Goal: Information Seeking & Learning: Learn about a topic

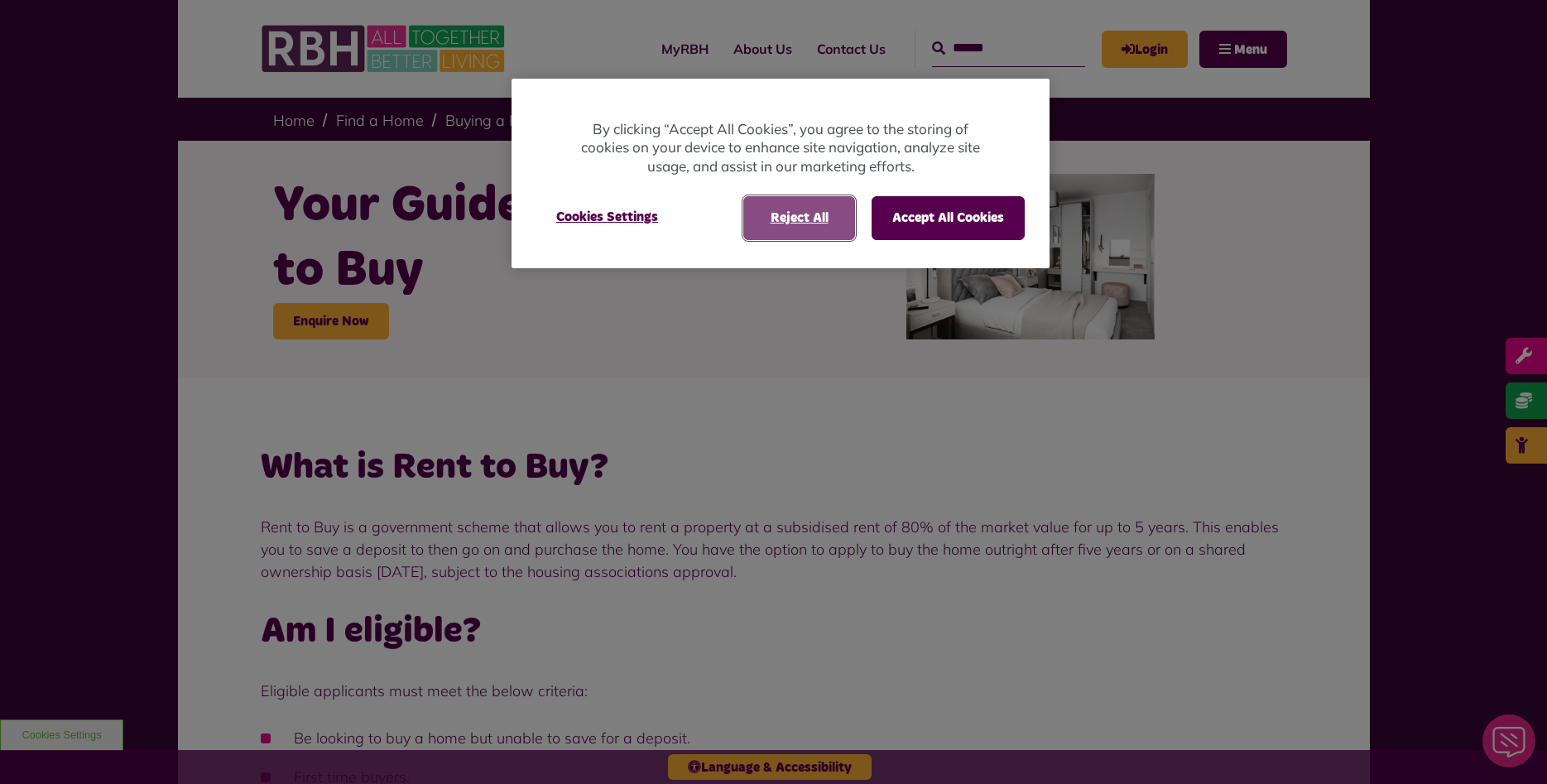
click at [820, 217] on button "Reject All" at bounding box center [800, 217] width 112 height 43
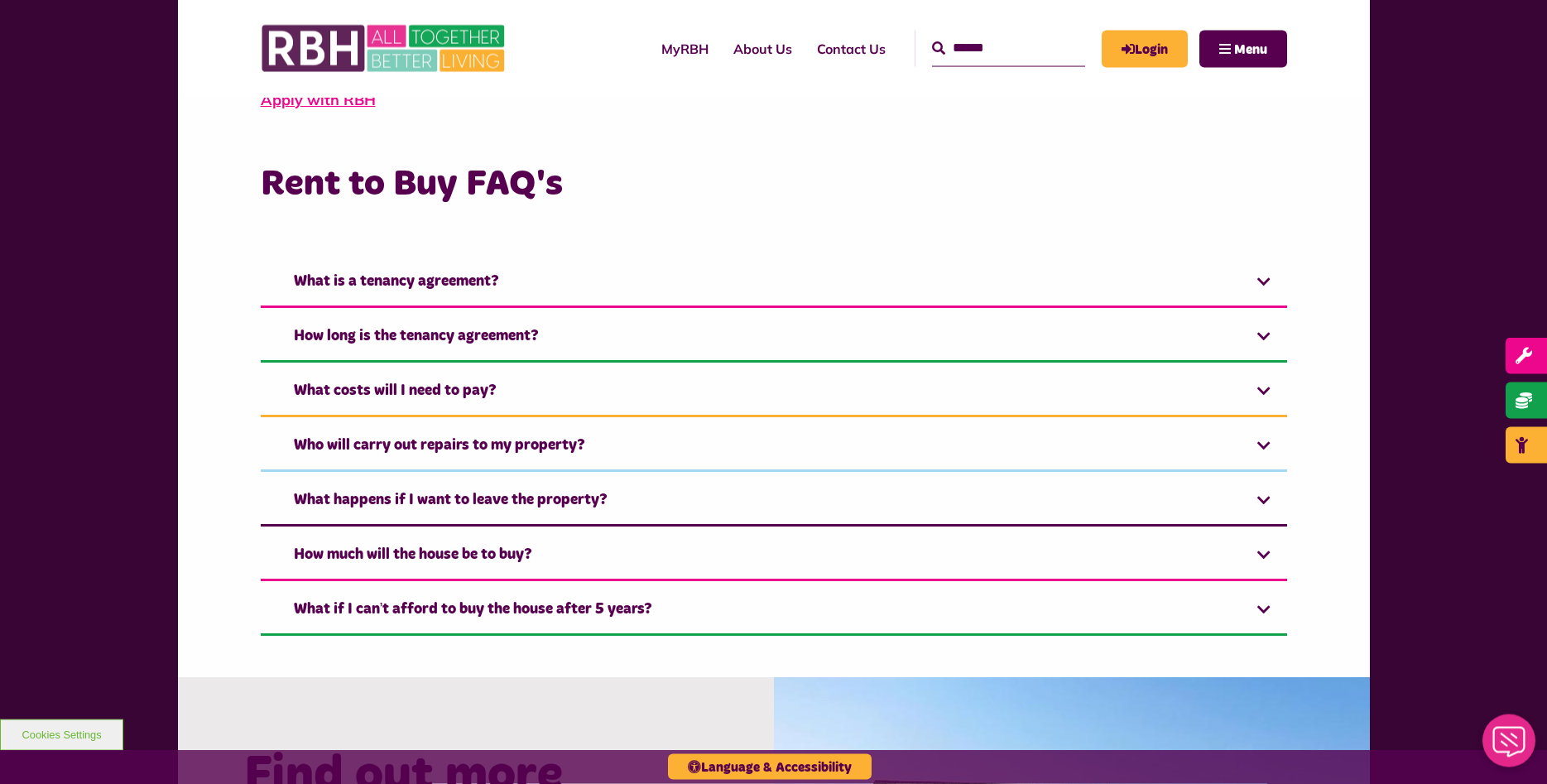
scroll to position [1013, 0]
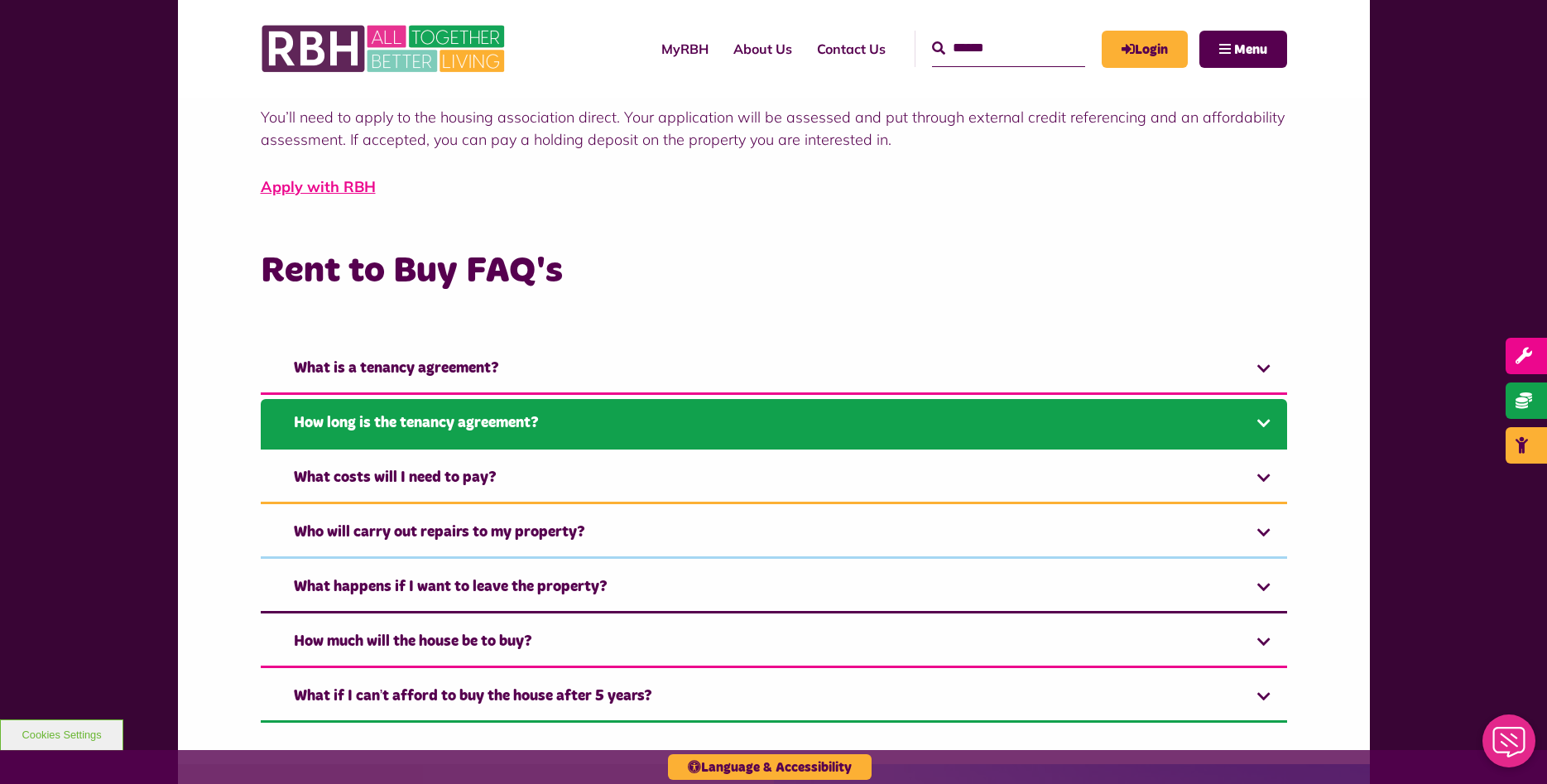
click at [1246, 425] on link "How long is the tenancy agreement?" at bounding box center [774, 423] width 1027 height 50
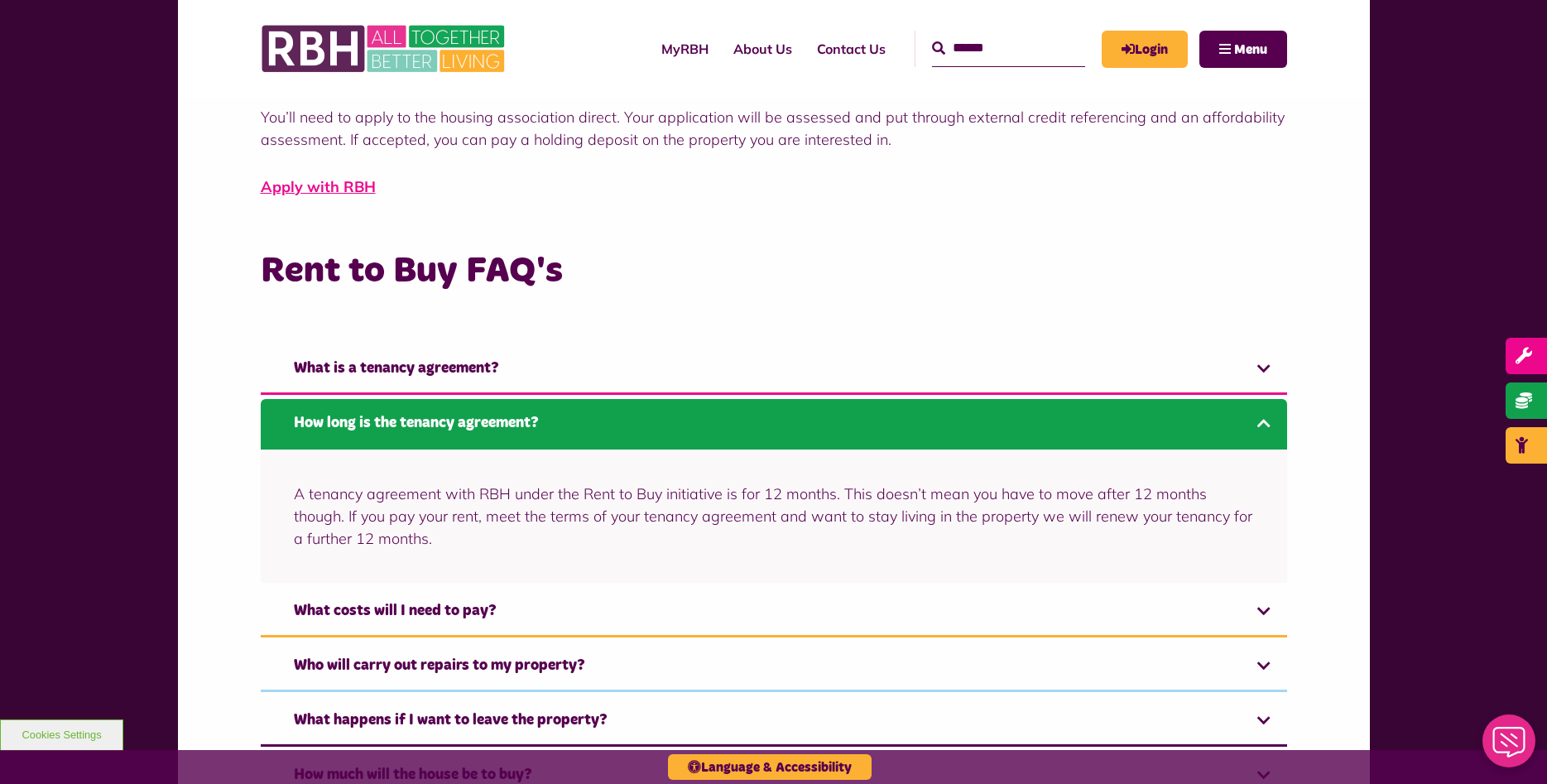
scroll to position [1097, 0]
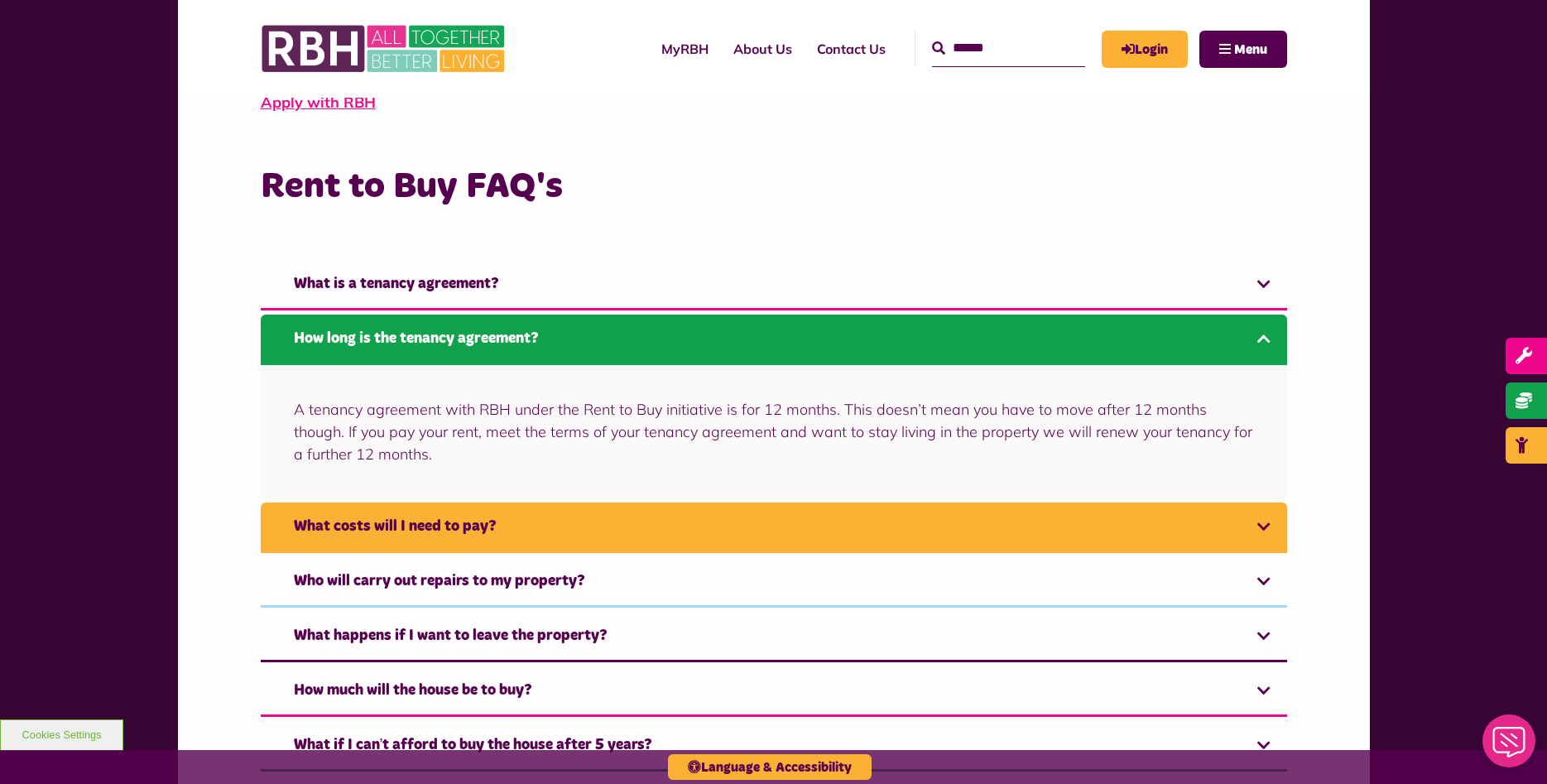
click at [597, 521] on link "What costs will I need to pay?" at bounding box center [774, 526] width 1027 height 50
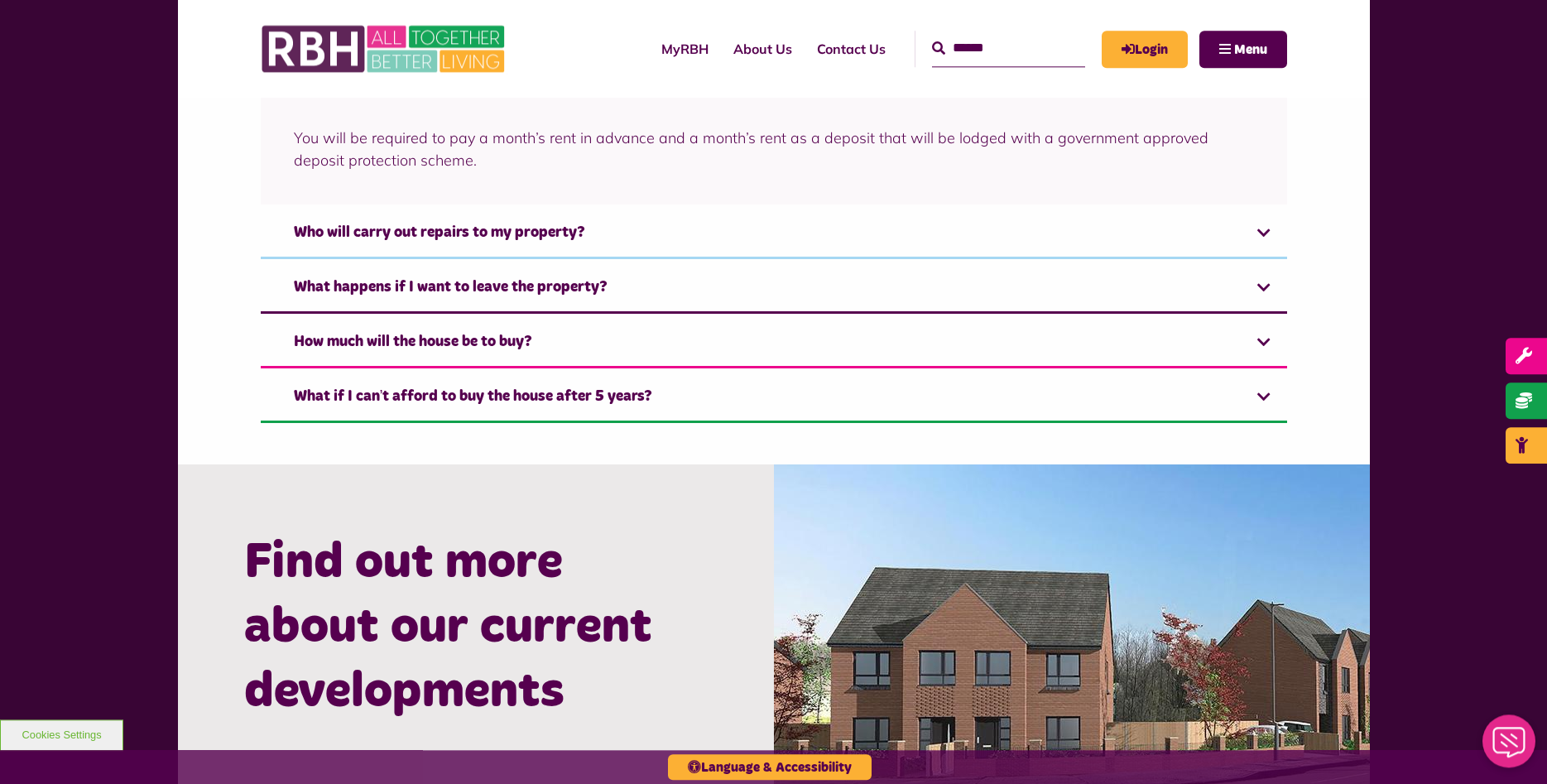
scroll to position [1381, 0]
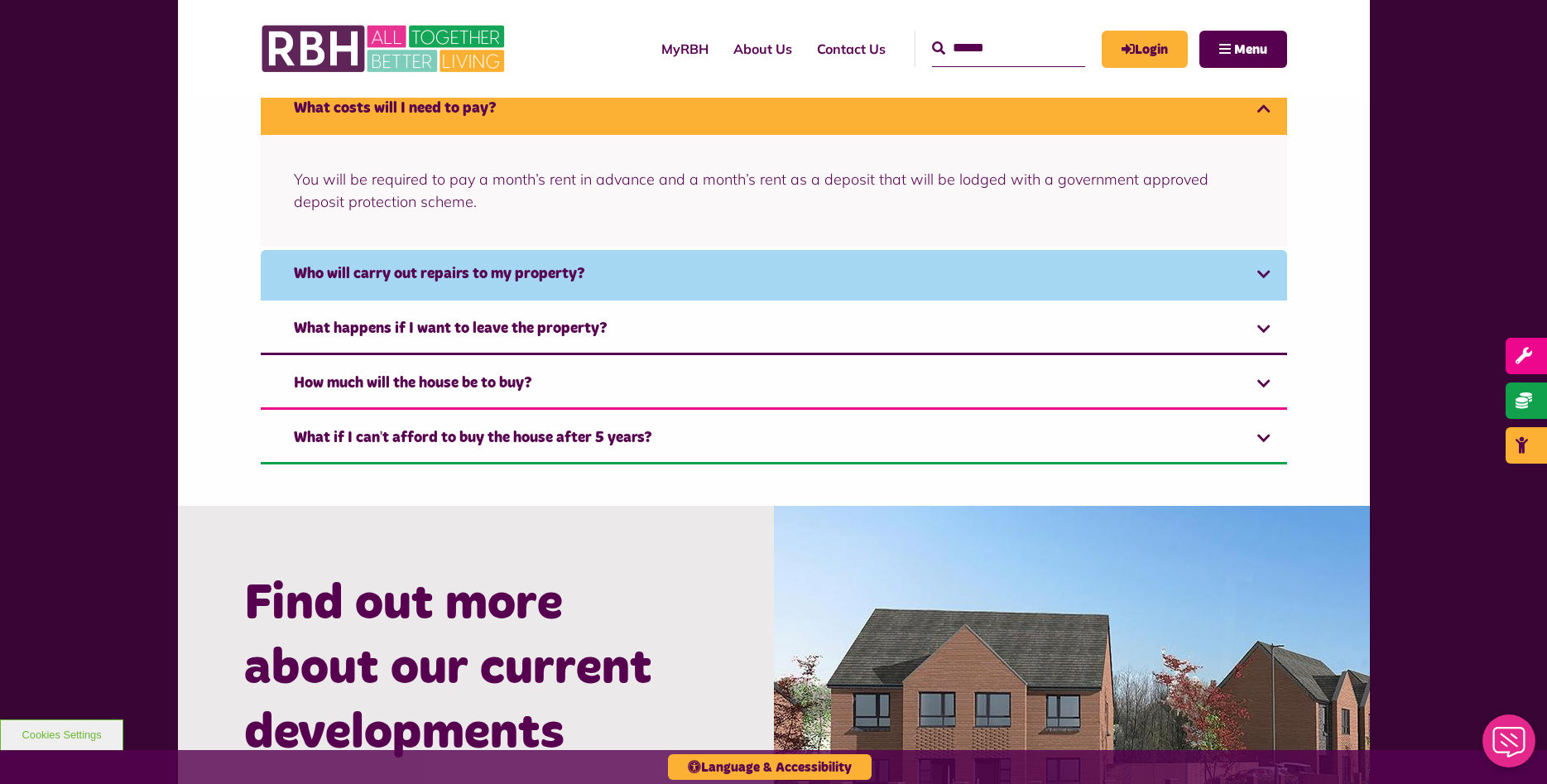
click at [538, 268] on link "Who will carry out repairs to my property?" at bounding box center [774, 275] width 1027 height 50
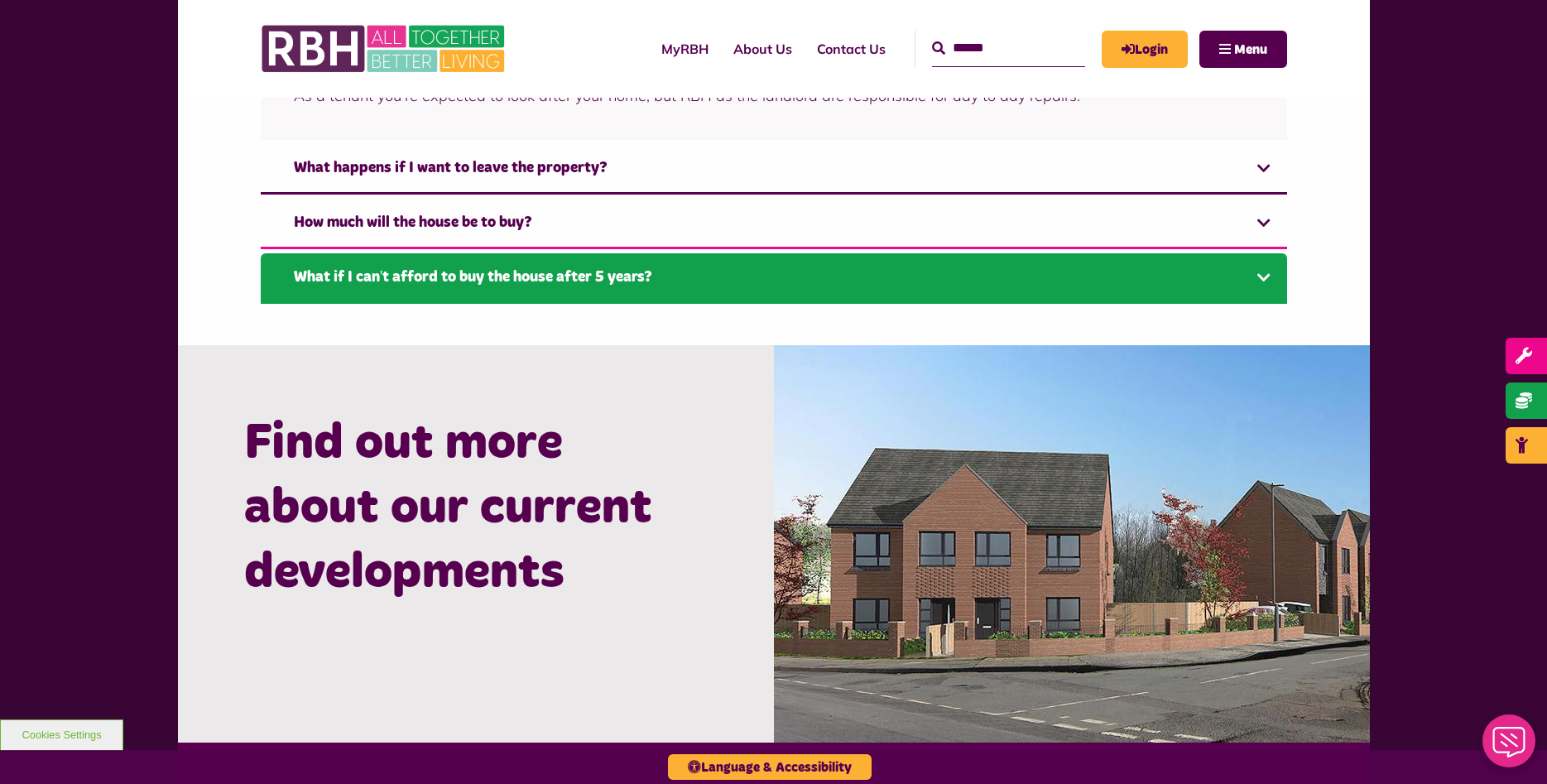
scroll to position [1521, 0]
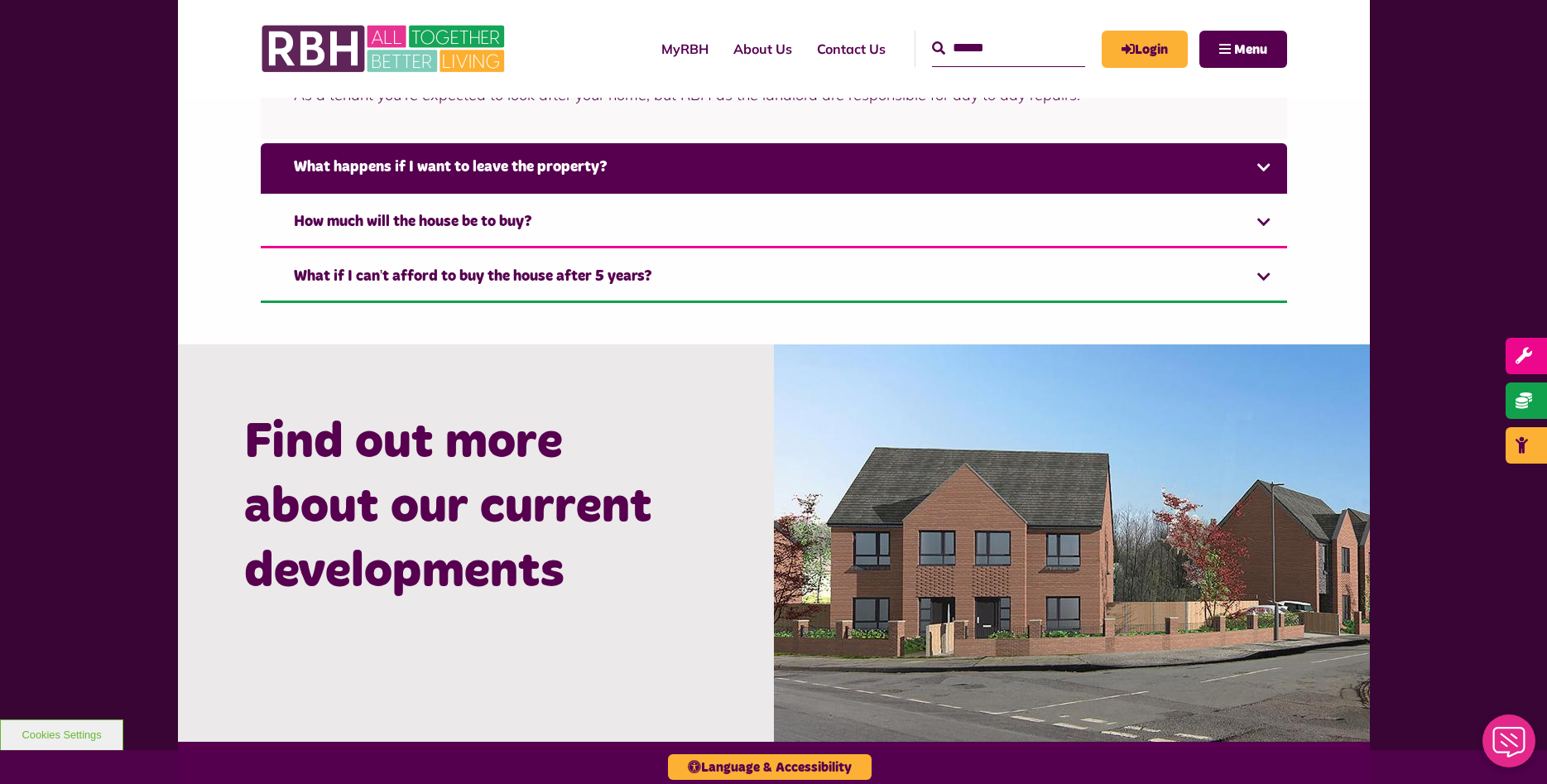
click at [519, 177] on link "What happens if I want to leave the property?" at bounding box center [774, 168] width 1027 height 50
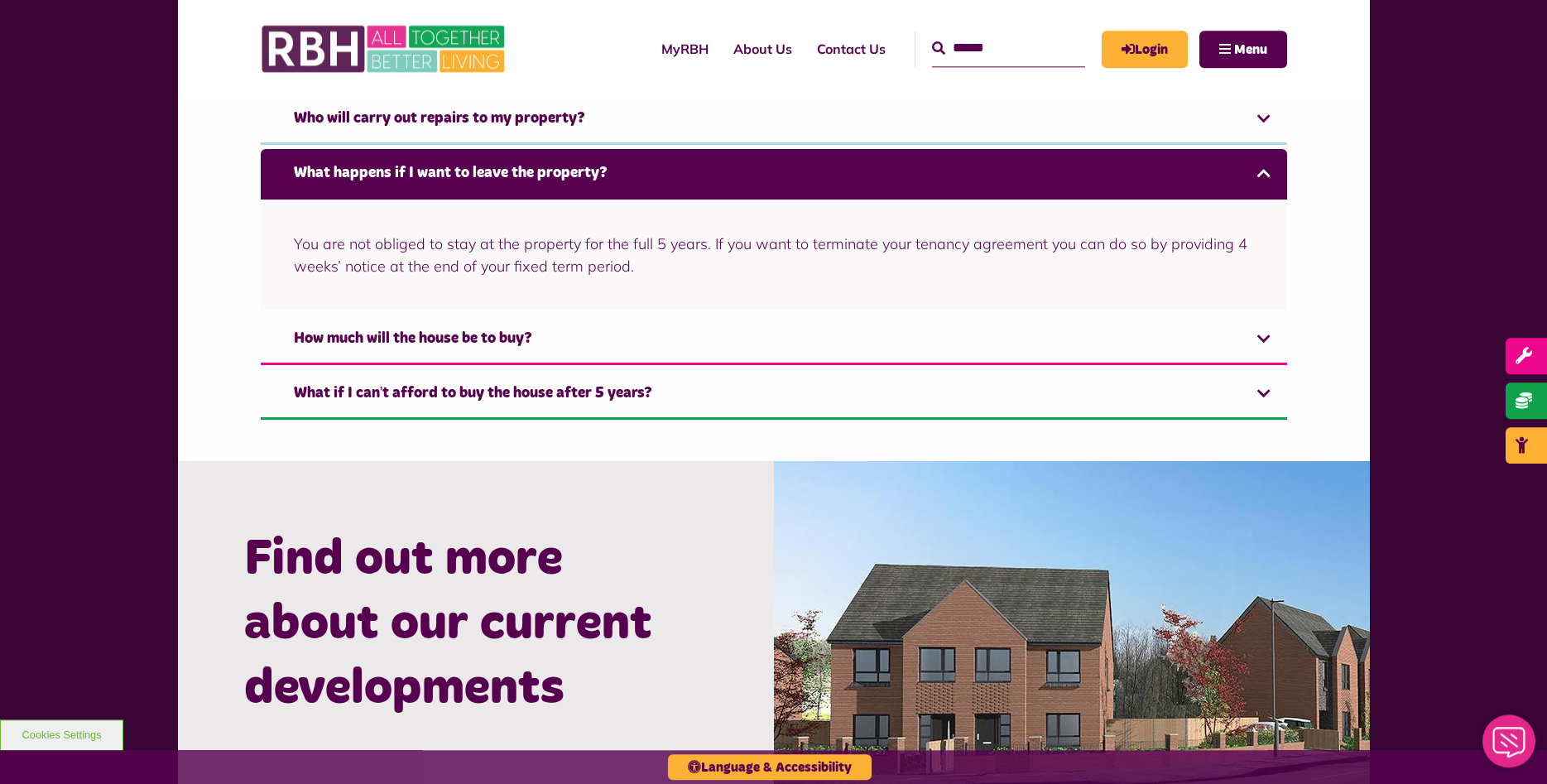
scroll to position [1407, 0]
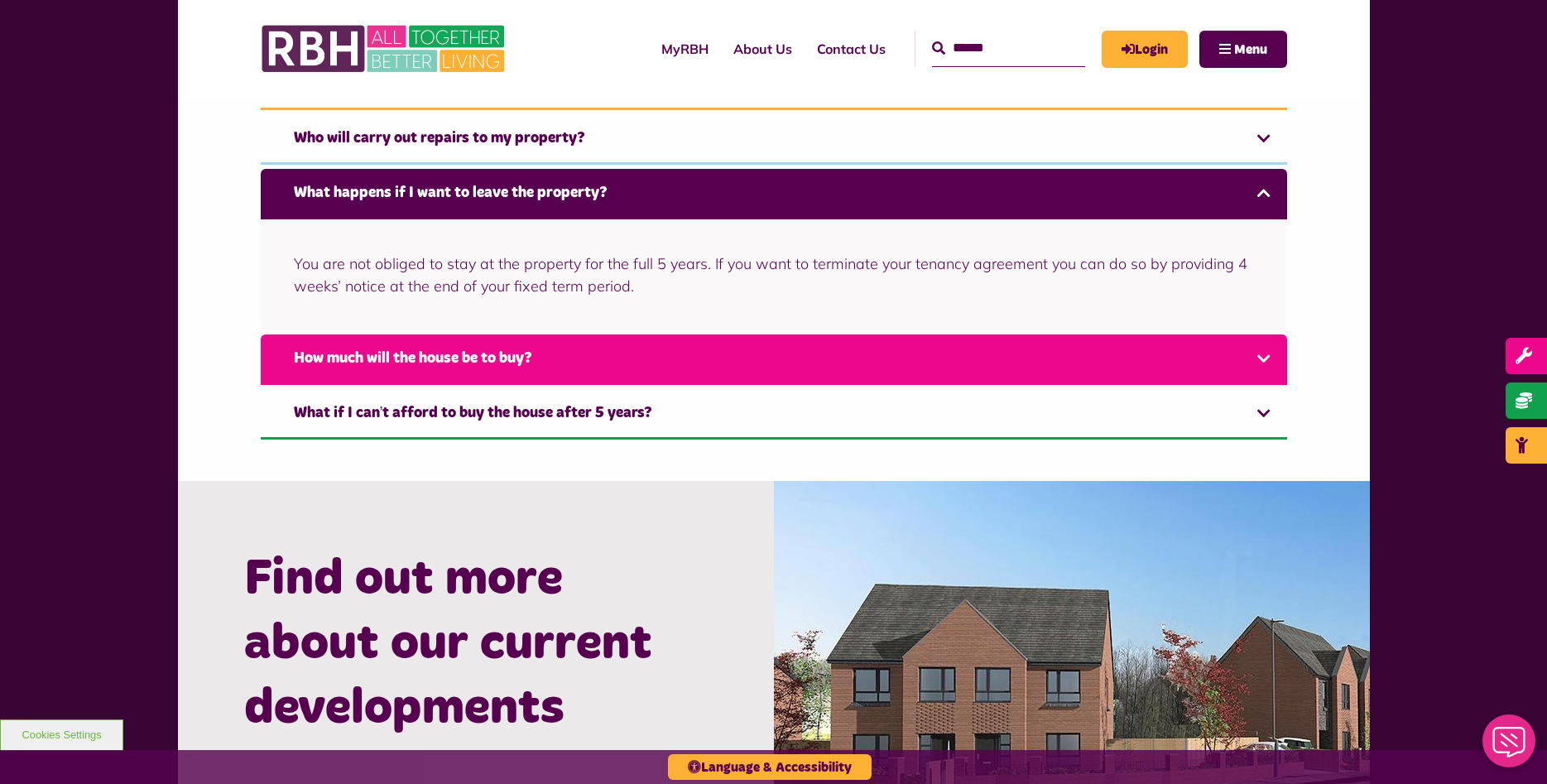
click at [501, 365] on link "How much will the house be to buy?" at bounding box center [774, 359] width 1027 height 50
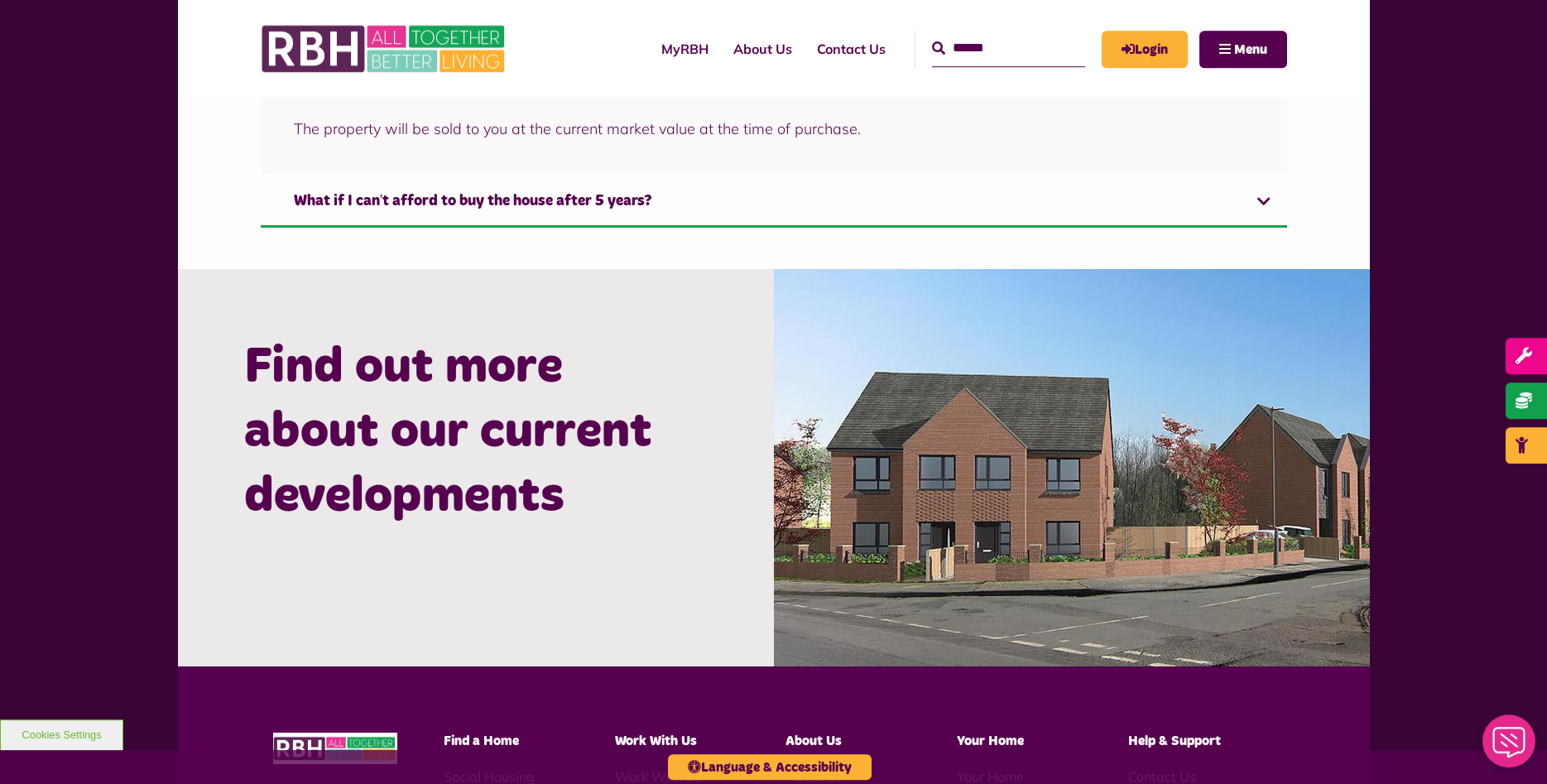
scroll to position [1545, 0]
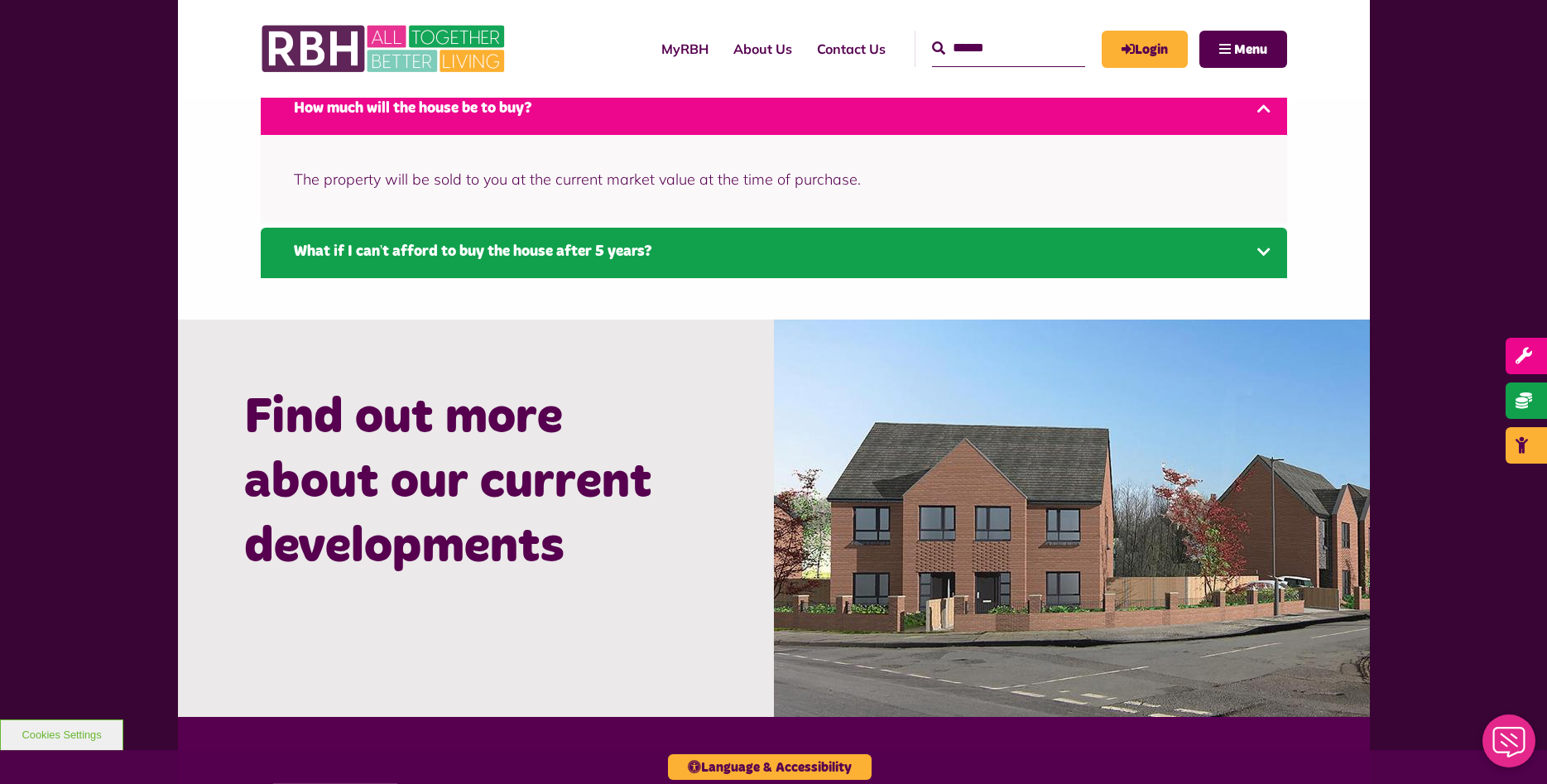
click at [512, 254] on link "What if I can’t afford to buy the house after 5 years?" at bounding box center [774, 252] width 1027 height 50
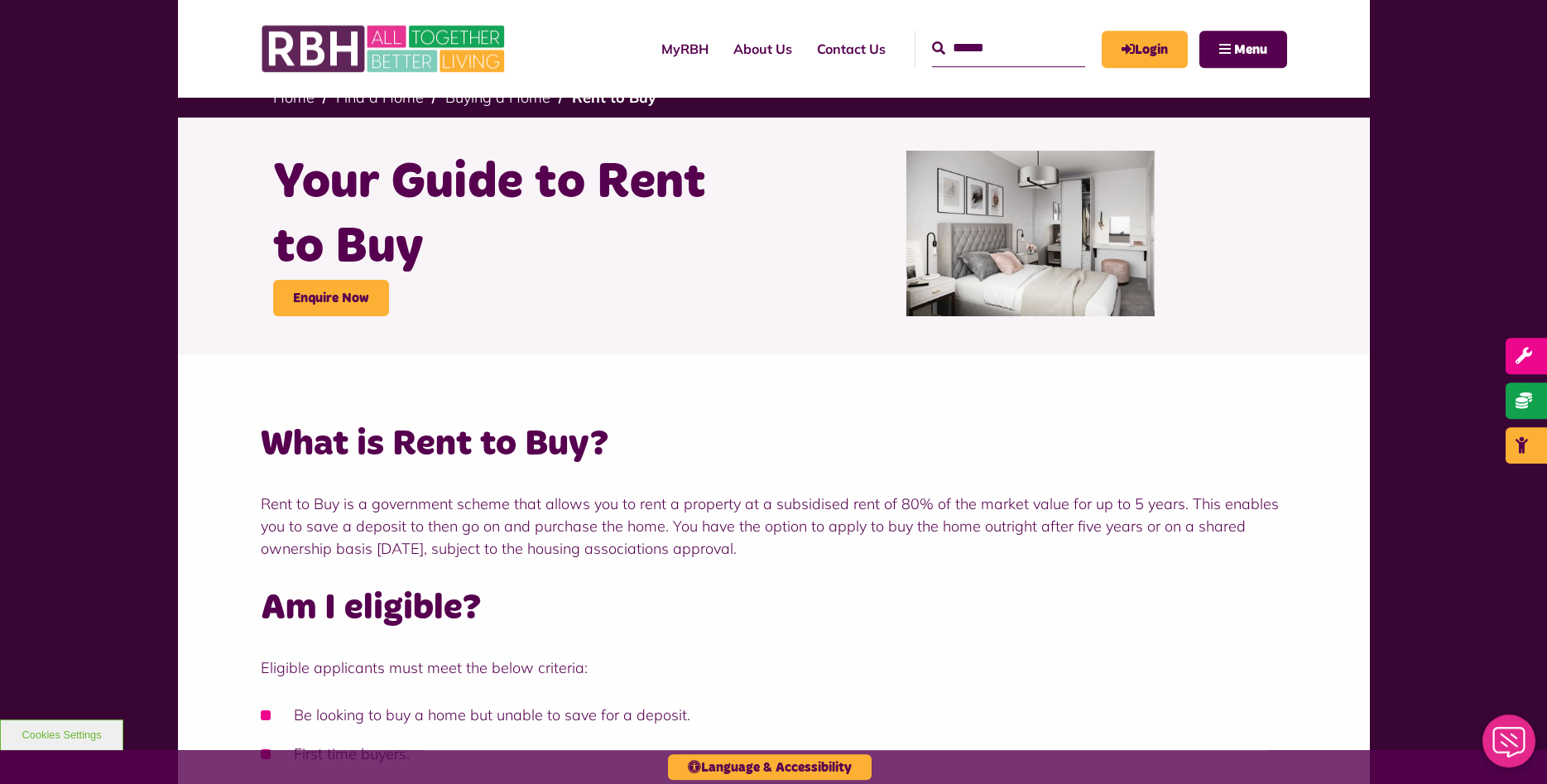
scroll to position [0, 0]
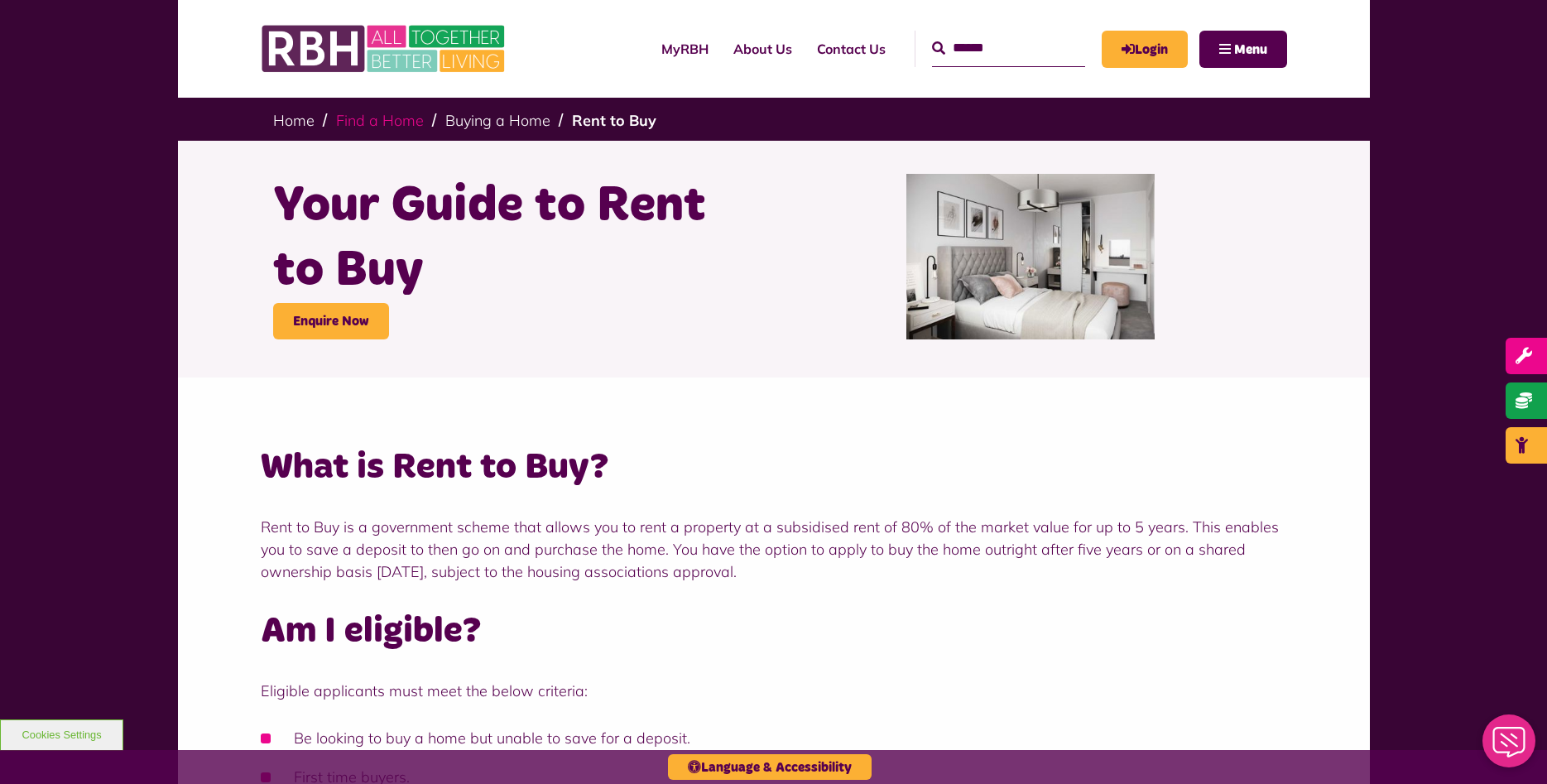
click at [399, 122] on link "Find a Home" at bounding box center [380, 120] width 88 height 19
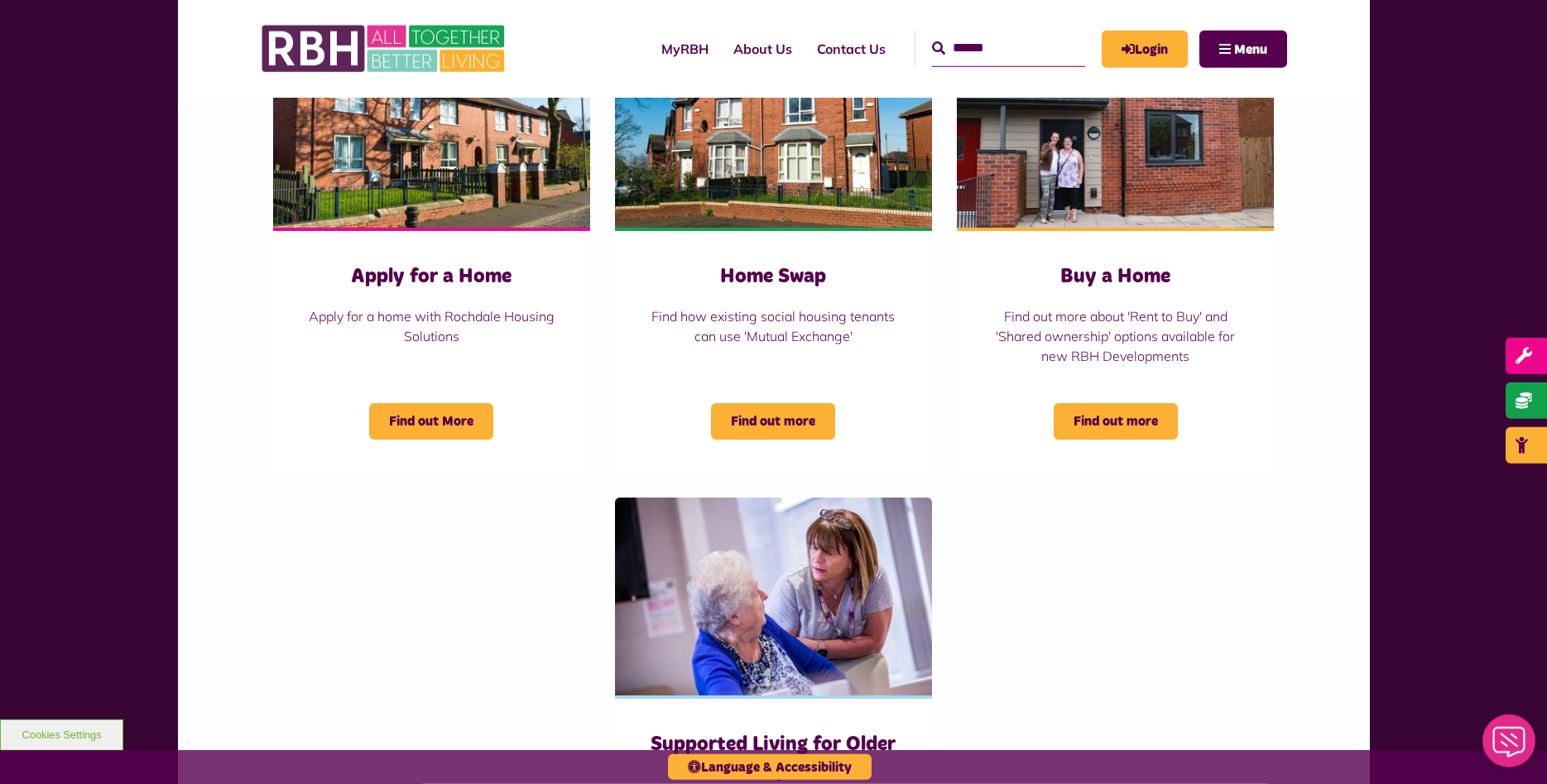
scroll to position [675, 0]
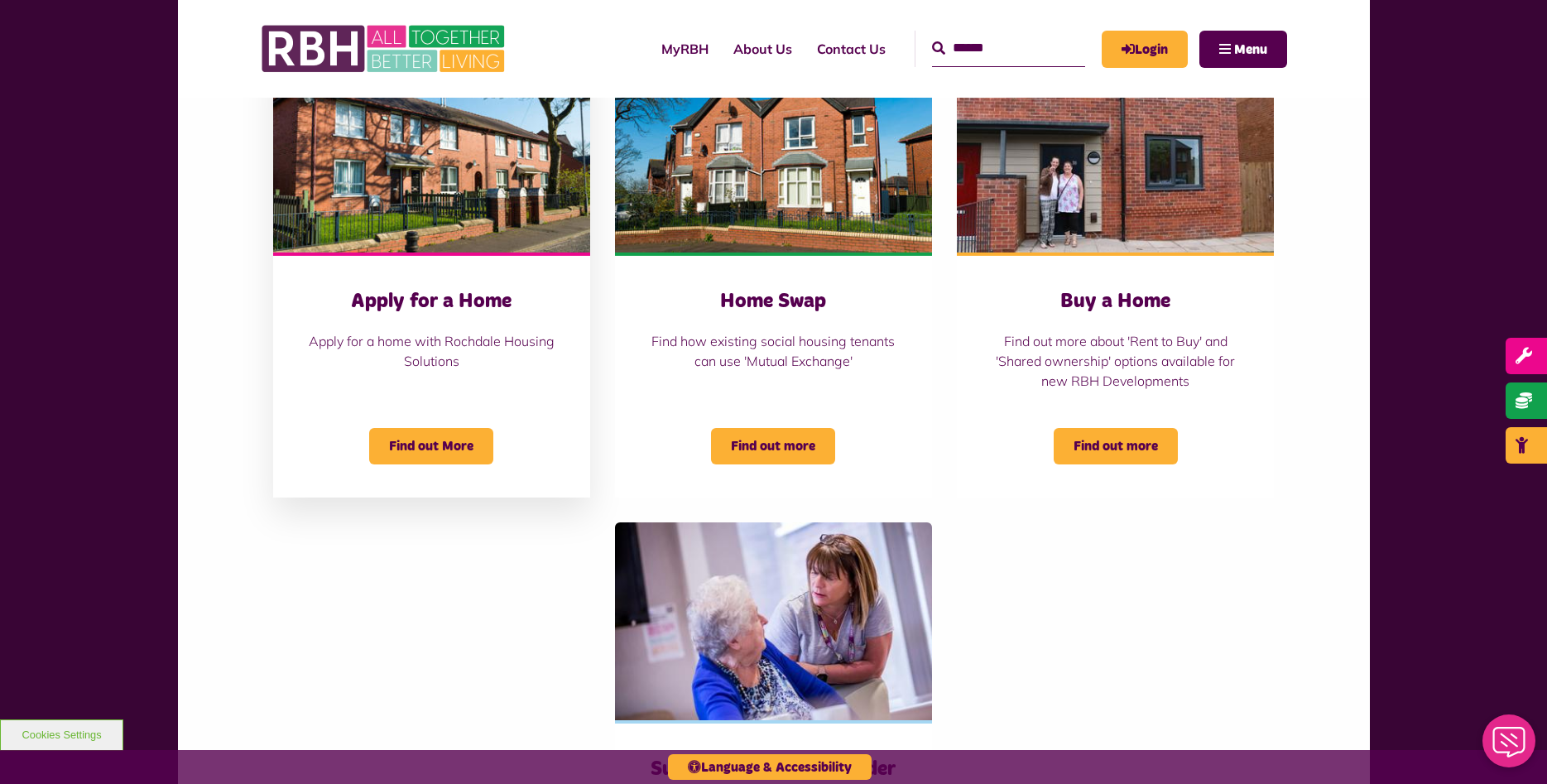
click at [385, 145] on img "Belton Avenue Apply for a Home Apply for a home with Rochdale Housing Solutions…" at bounding box center [431, 153] width 317 height 199
